Goal: Information Seeking & Learning: Find specific fact

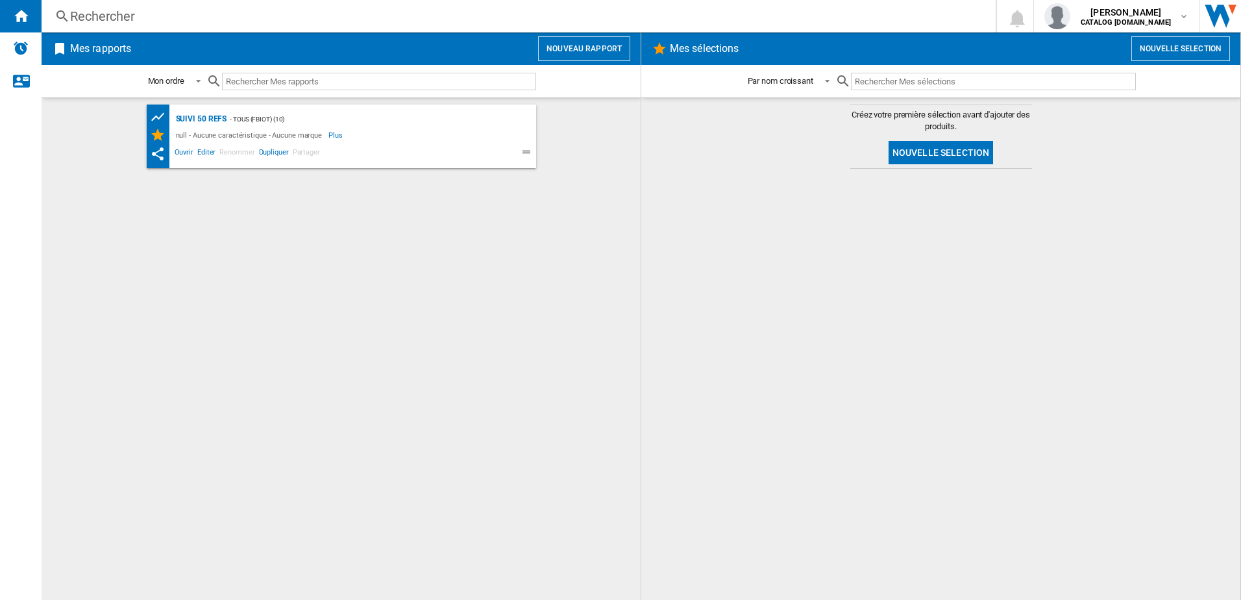
click at [180, 18] on div "Rechercher" at bounding box center [516, 16] width 892 height 18
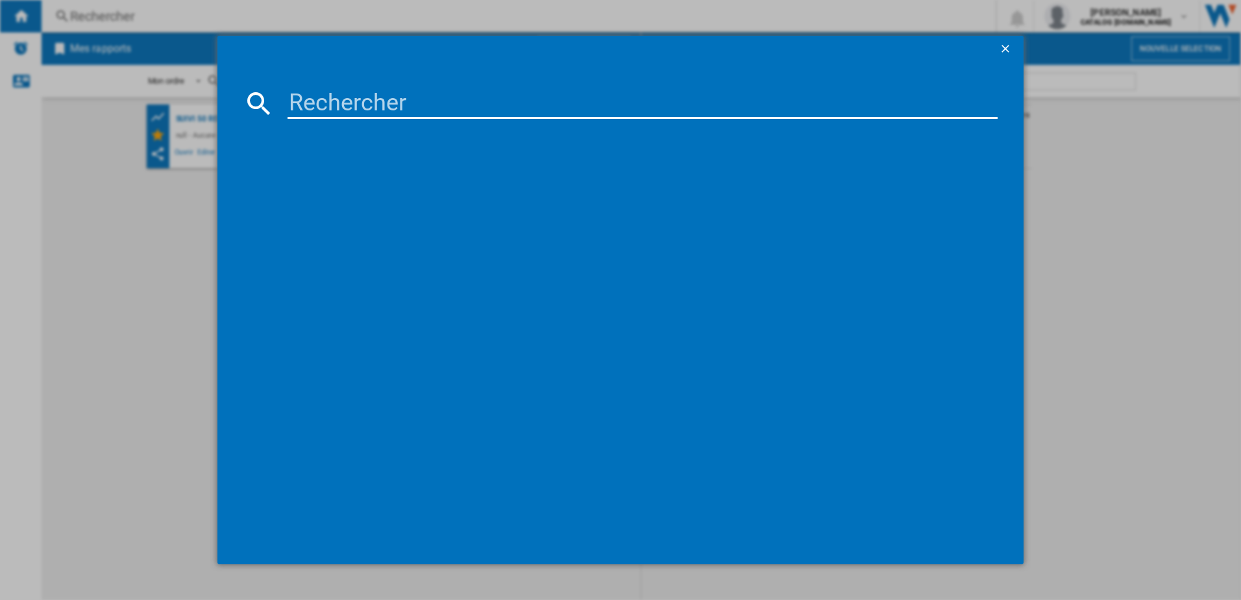
click at [292, 100] on input at bounding box center [643, 103] width 711 height 31
type input "BM9620"
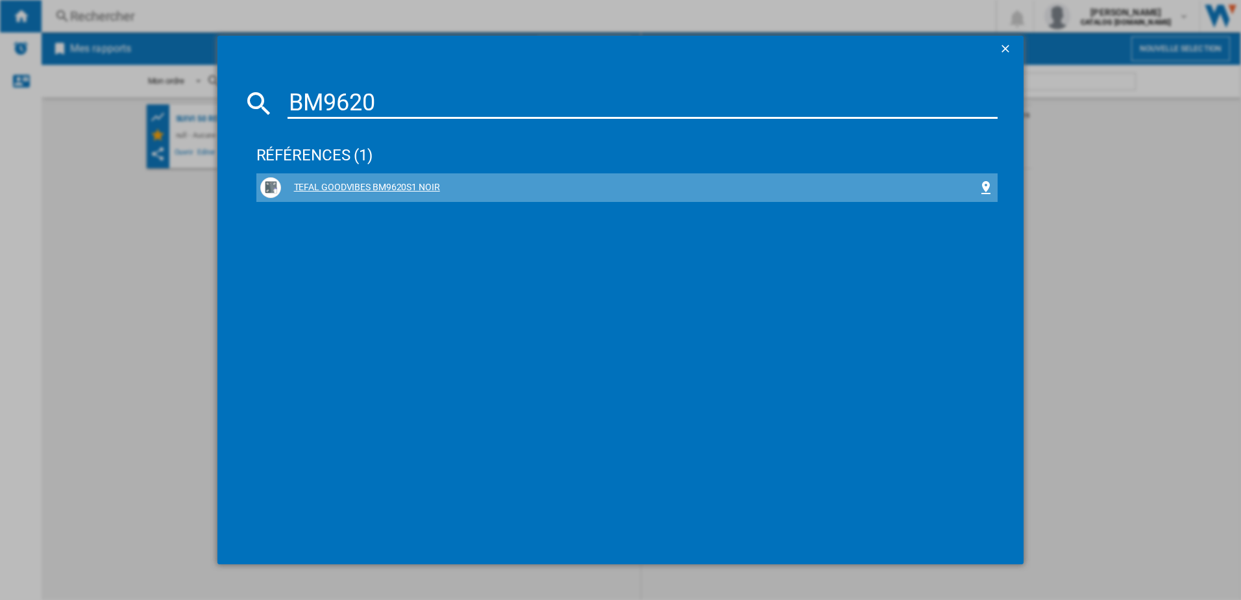
click at [301, 189] on div "TEFAL GOODVIBES BM9620S1 NOIR" at bounding box center [630, 187] width 698 height 13
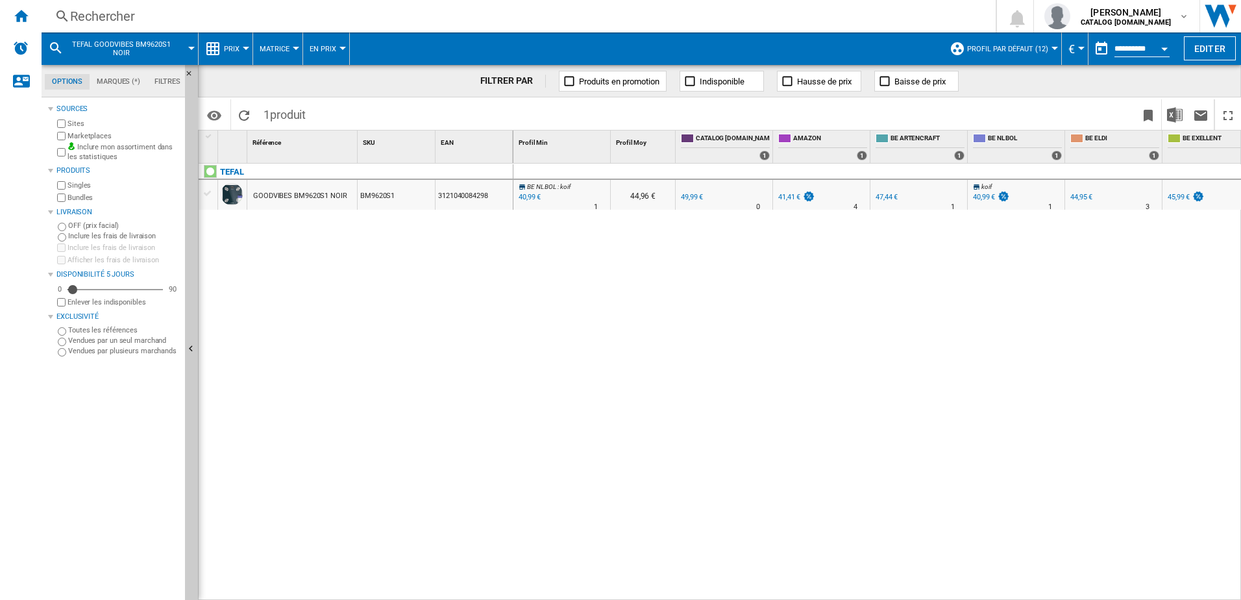
click at [242, 44] on button "Prix" at bounding box center [235, 48] width 22 height 32
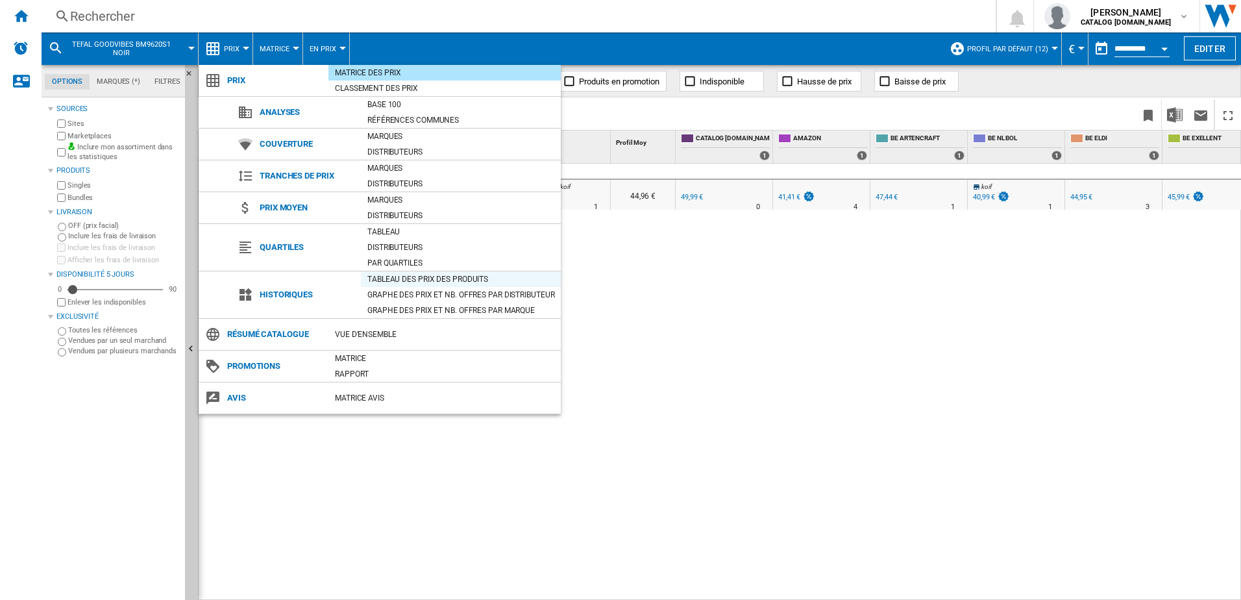
click at [375, 280] on div "Tableau des prix des produits" at bounding box center [461, 279] width 200 height 13
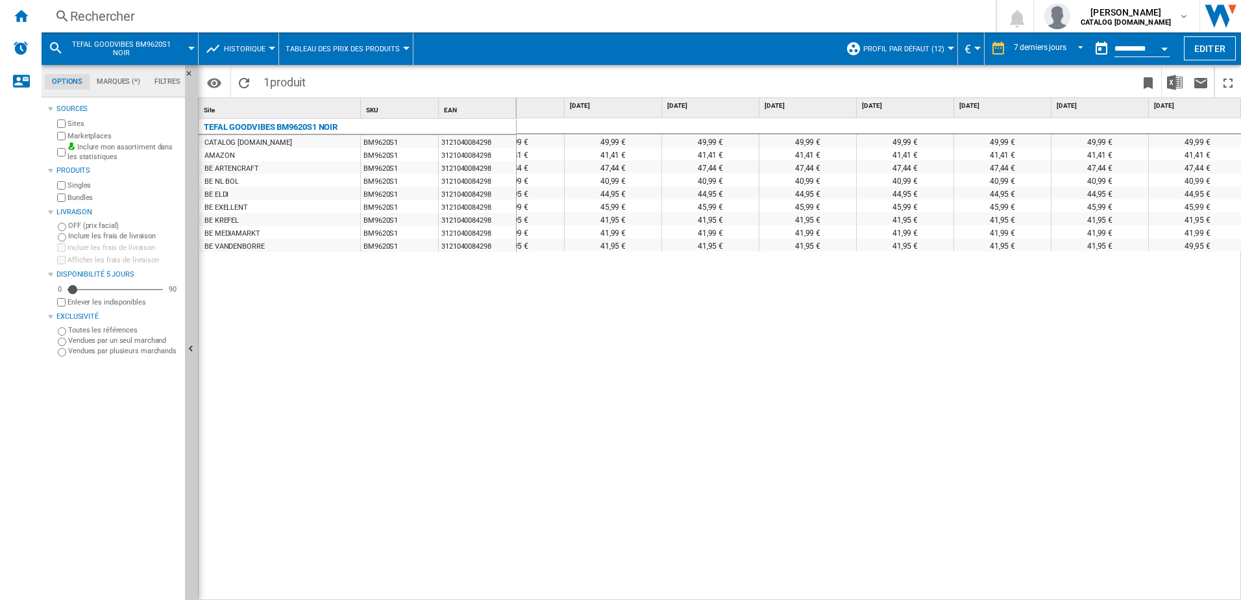
scroll to position [0, 54]
